Goal: Check status: Check status

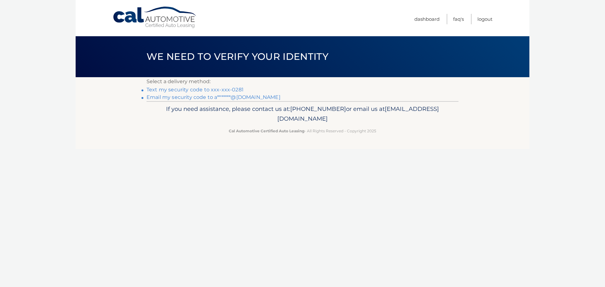
click at [177, 89] on link "Text my security code to xxx-xxx-0281" at bounding box center [194, 90] width 97 height 6
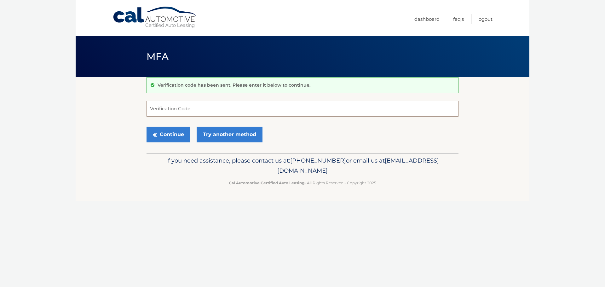
click at [191, 107] on input "Verification Code" at bounding box center [302, 109] width 312 height 16
type input "642283"
click at [146, 127] on button "Continue" at bounding box center [168, 135] width 44 height 16
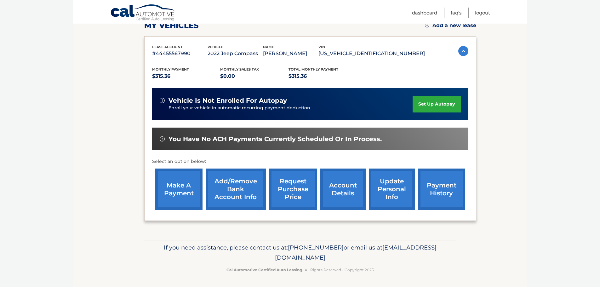
scroll to position [95, 0]
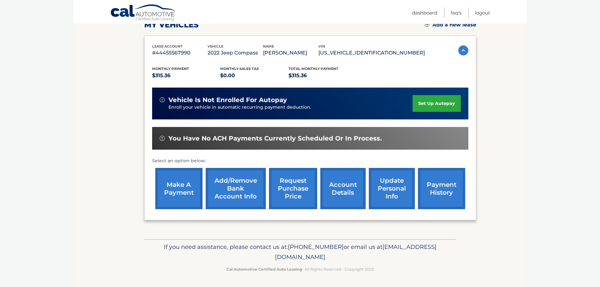
click at [336, 190] on link "account details" at bounding box center [342, 188] width 45 height 41
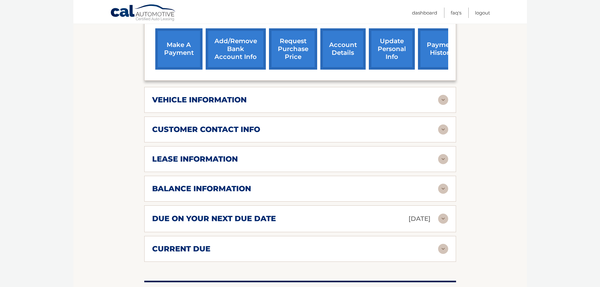
scroll to position [252, 0]
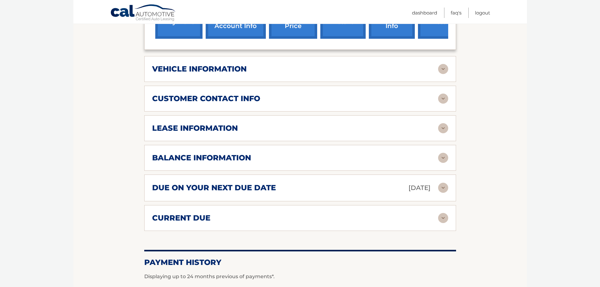
click at [445, 213] on img at bounding box center [443, 218] width 10 height 10
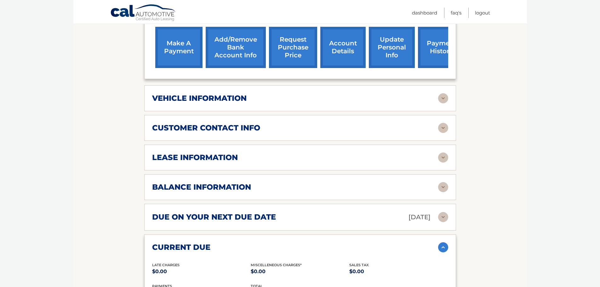
scroll to position [253, 0]
click at [443, 182] on img at bounding box center [443, 187] width 10 height 10
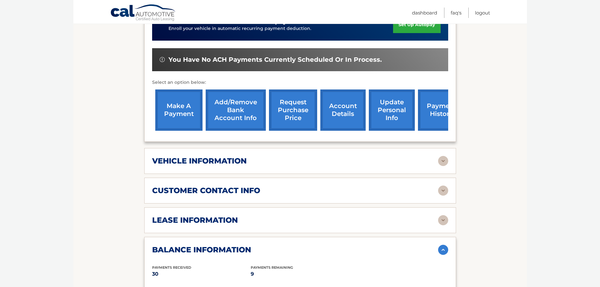
scroll to position [190, 0]
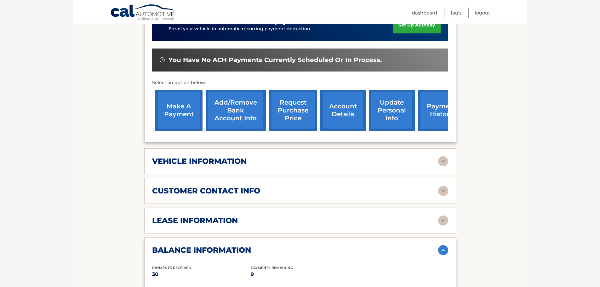
click at [438, 215] on img at bounding box center [443, 220] width 10 height 10
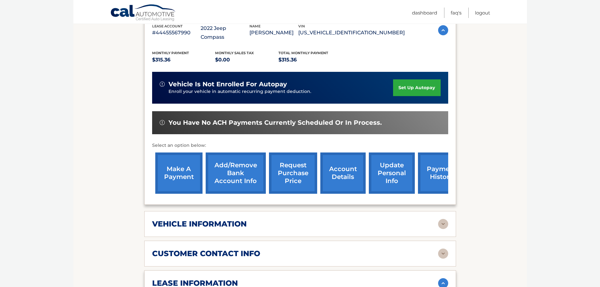
scroll to position [127, 0]
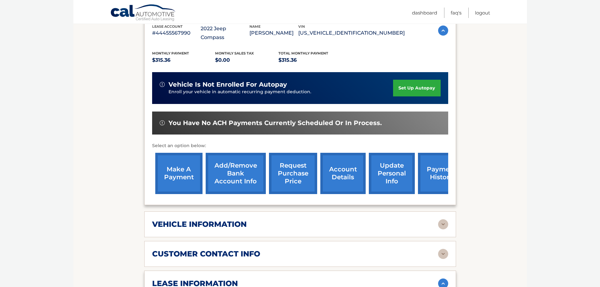
click at [299, 167] on link "request purchase price" at bounding box center [293, 173] width 48 height 41
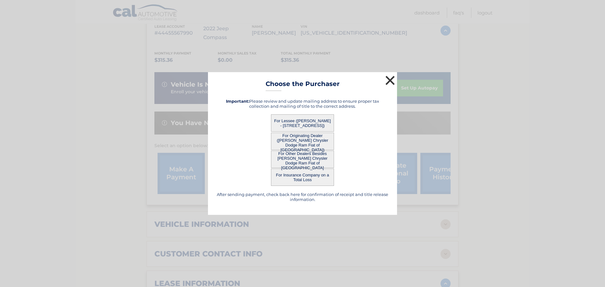
click at [387, 84] on button "×" at bounding box center [390, 80] width 13 height 13
